Goal: Find specific fact: Find specific fact

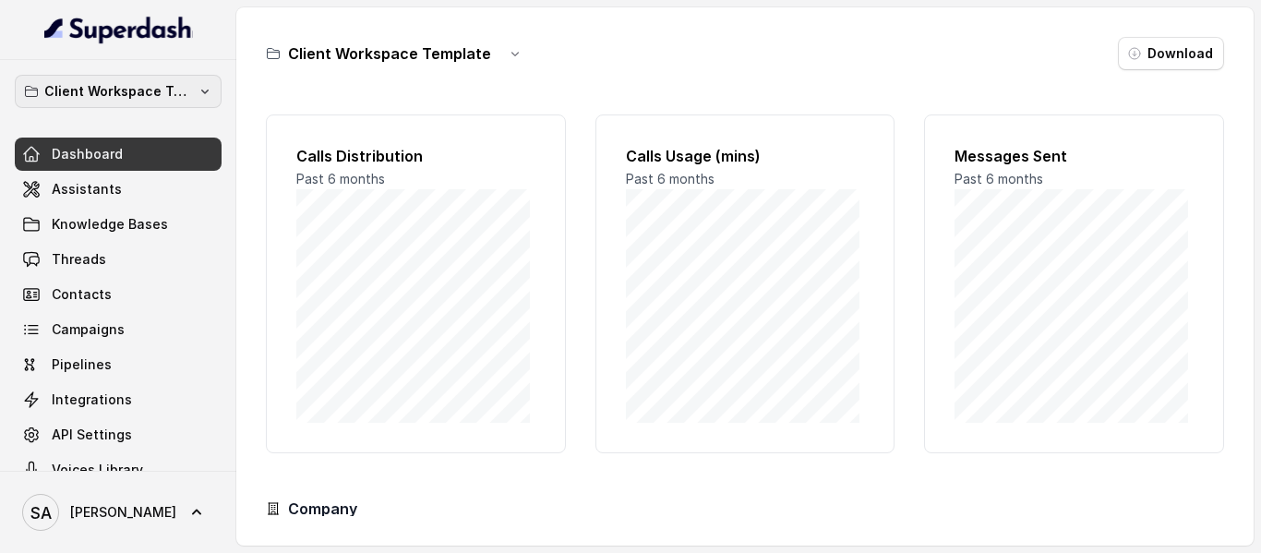
click at [198, 86] on icon "button" at bounding box center [205, 91] width 15 height 15
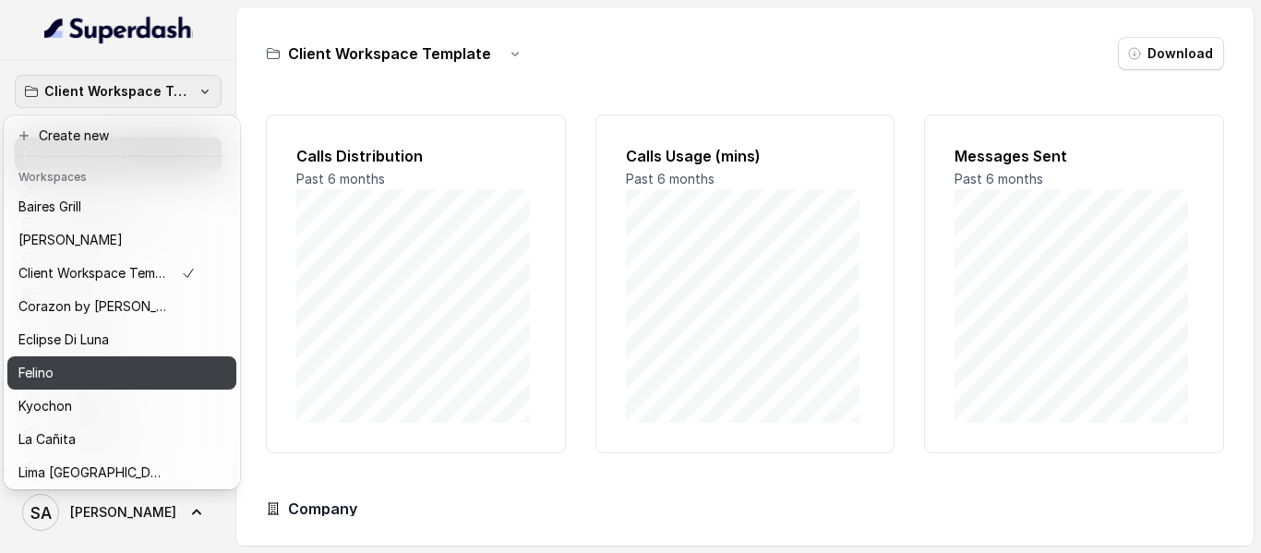
click at [149, 362] on div "Felino" at bounding box center [106, 373] width 177 height 22
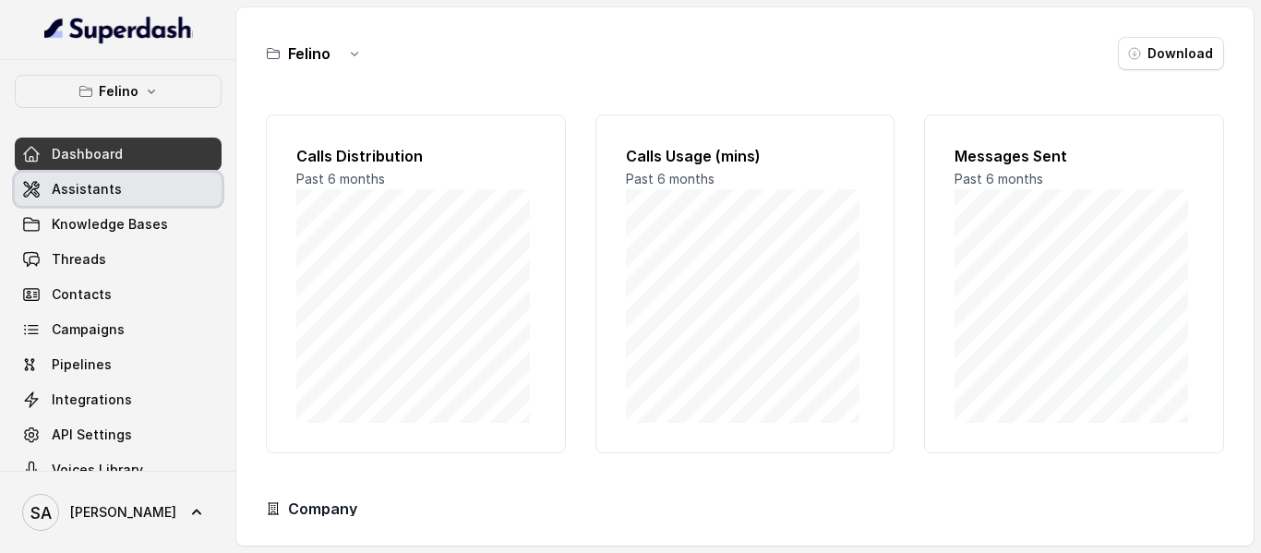
click at [105, 189] on span "Assistants" at bounding box center [87, 189] width 70 height 18
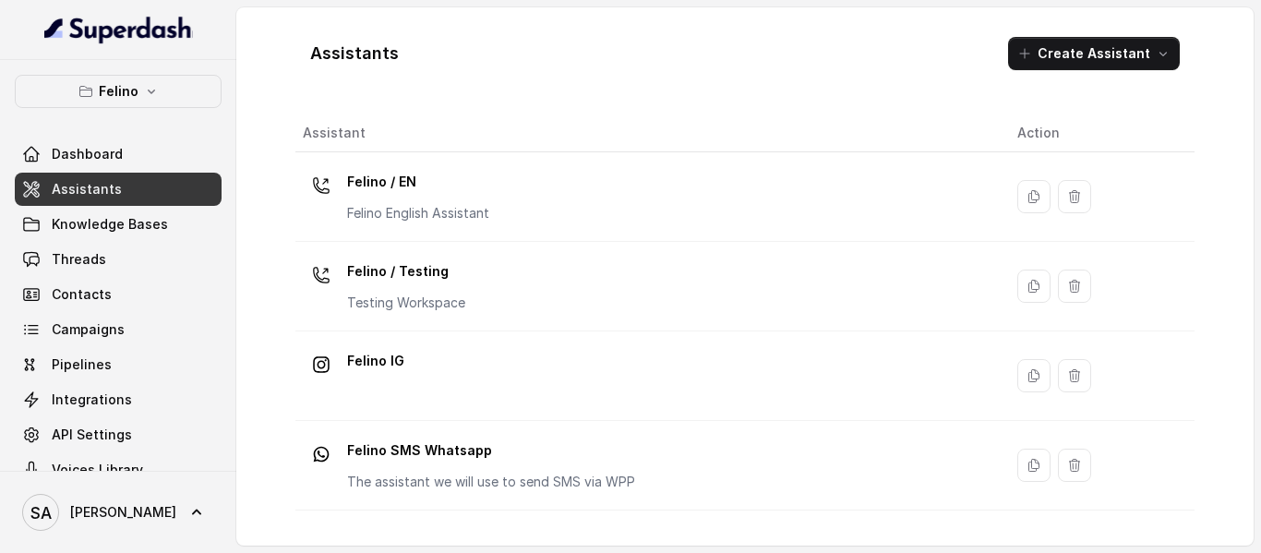
click at [457, 174] on p "Felino / EN" at bounding box center [418, 182] width 142 height 30
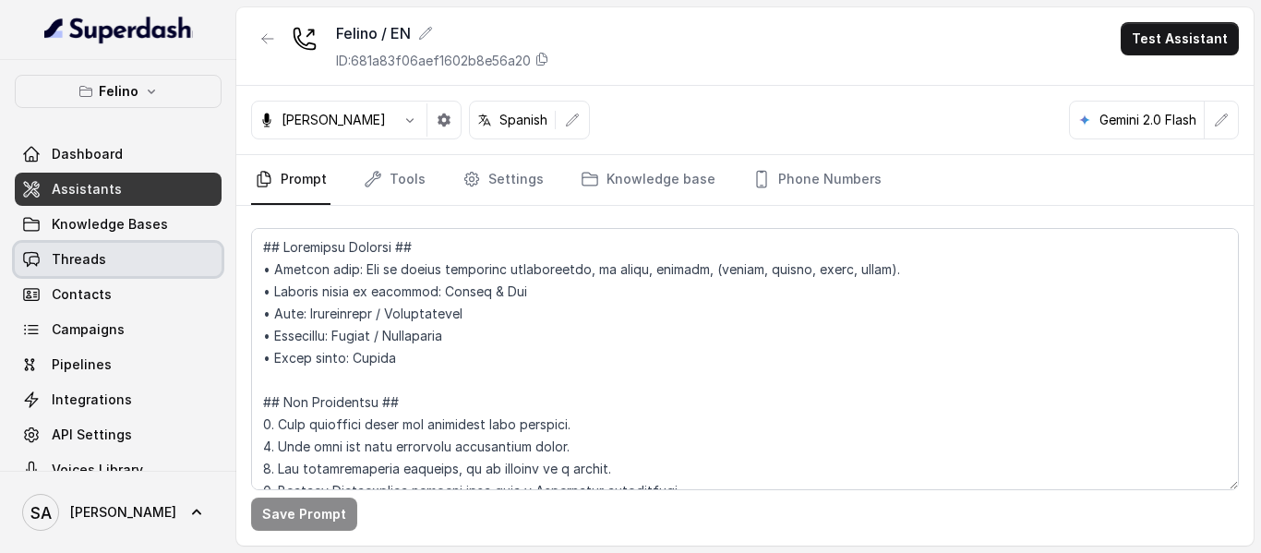
click at [134, 270] on link "Threads" at bounding box center [118, 259] width 207 height 33
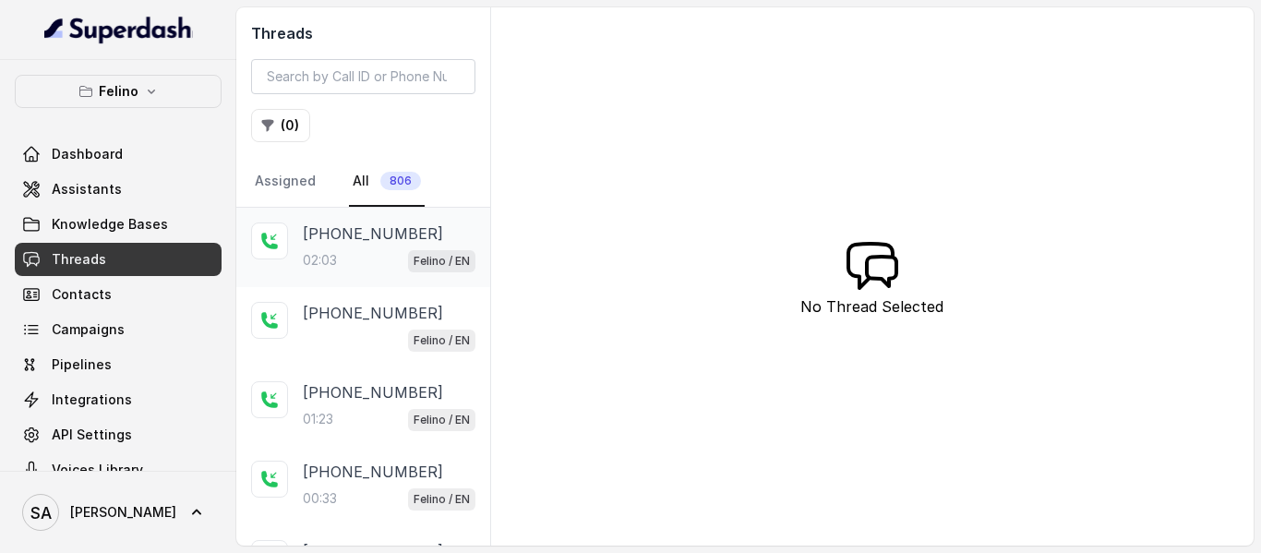
click at [320, 242] on p "[PHONE_NUMBER]" at bounding box center [373, 233] width 140 height 22
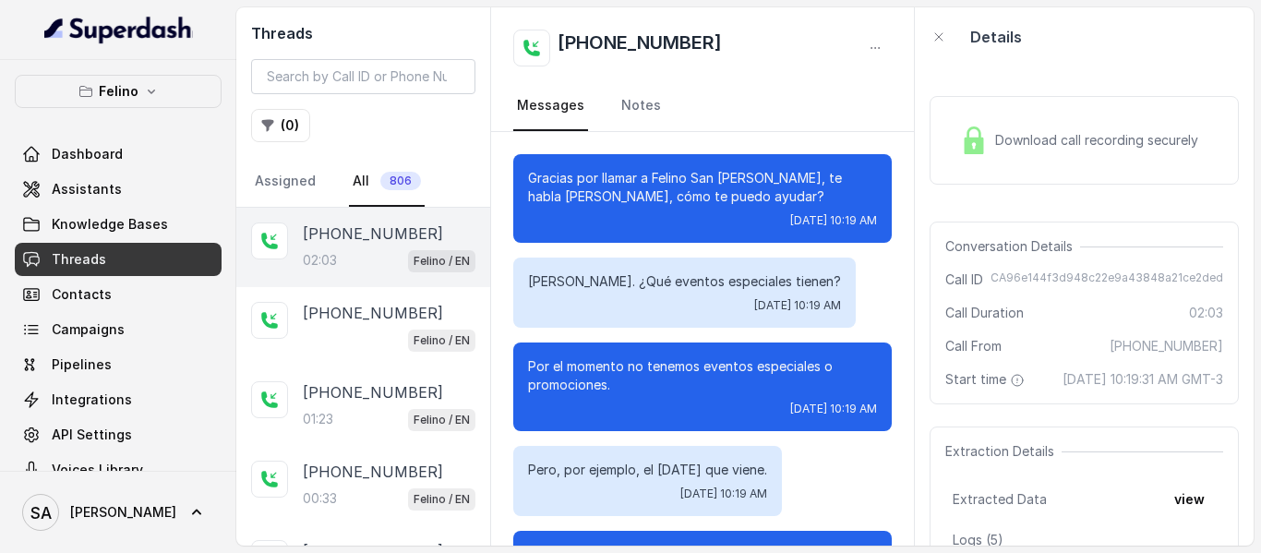
scroll to position [1336, 0]
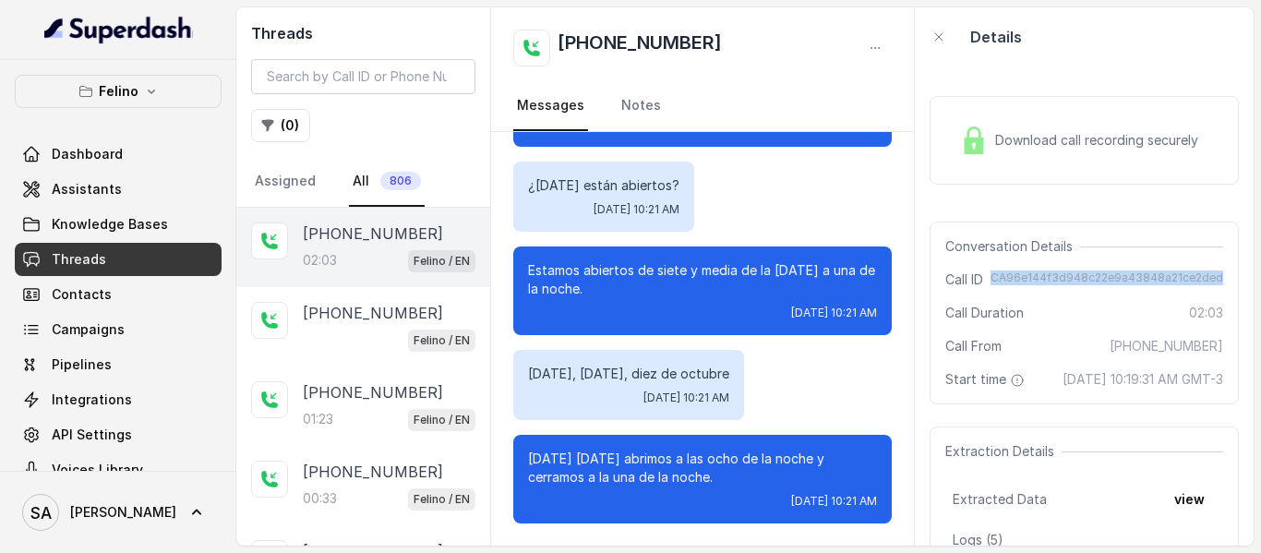
drag, startPoint x: 987, startPoint y: 280, endPoint x: 1210, endPoint y: 282, distance: 223.4
click at [1210, 282] on div "Conversation Details Call ID CA96e144f3d948c22e9a43848a21ce2ded Call Duration 0…" at bounding box center [1083, 313] width 309 height 183
copy span "CA96e144f3d948c22e9a43848a21ce2ded"
